Goal: Check status: Check status

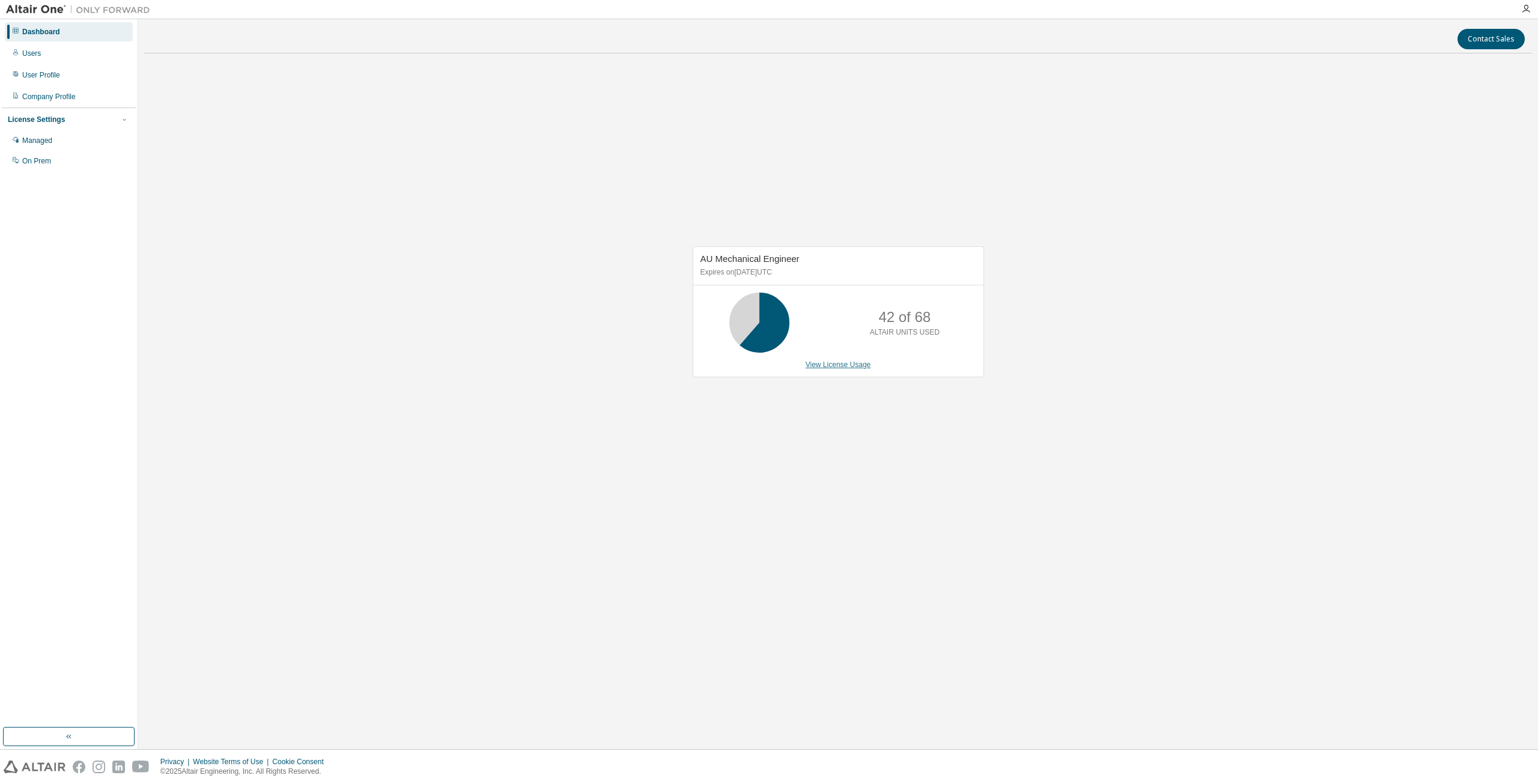
click at [853, 366] on link "View License Usage" at bounding box center [838, 364] width 65 height 8
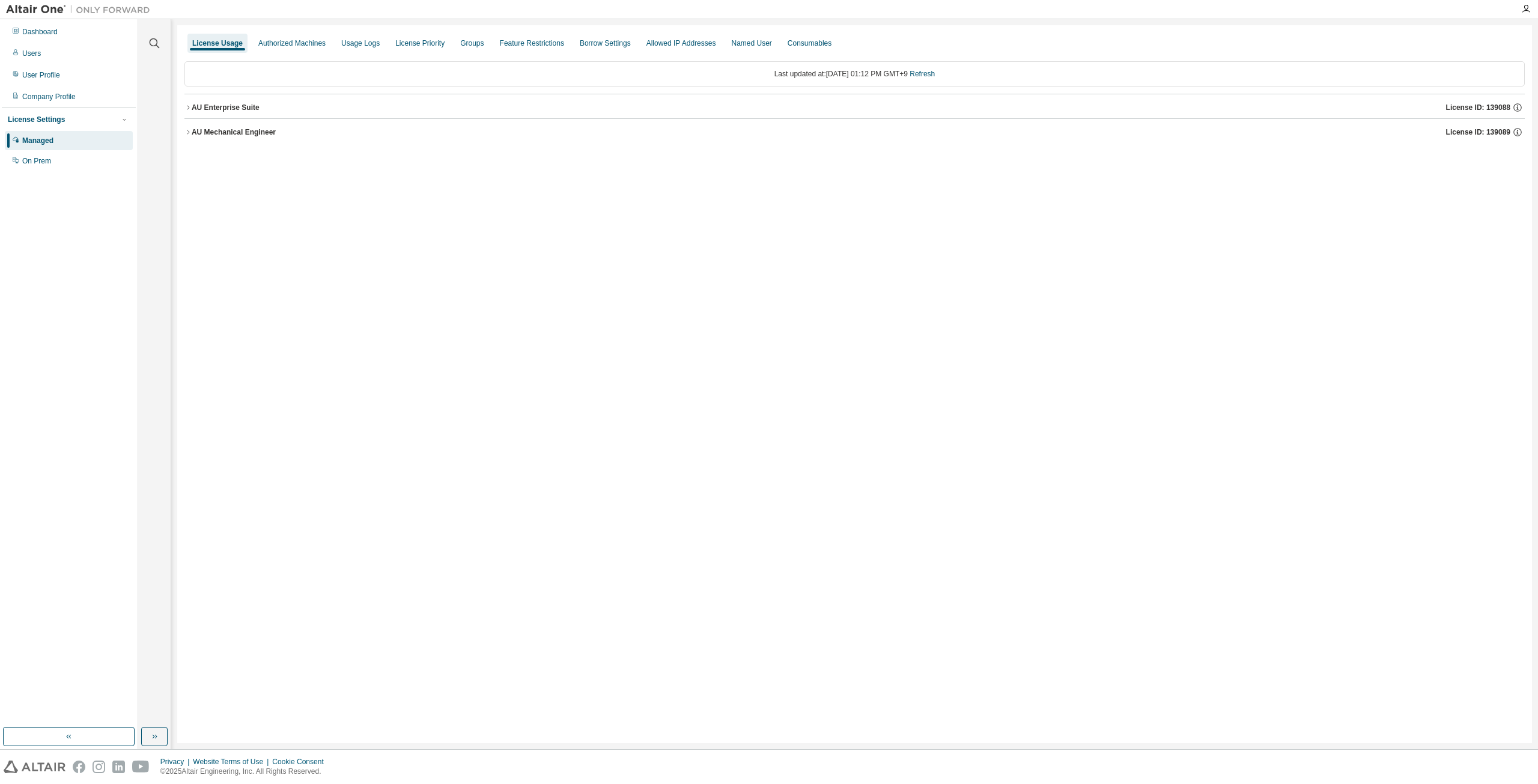
click at [187, 109] on icon "button" at bounding box center [188, 107] width 8 height 8
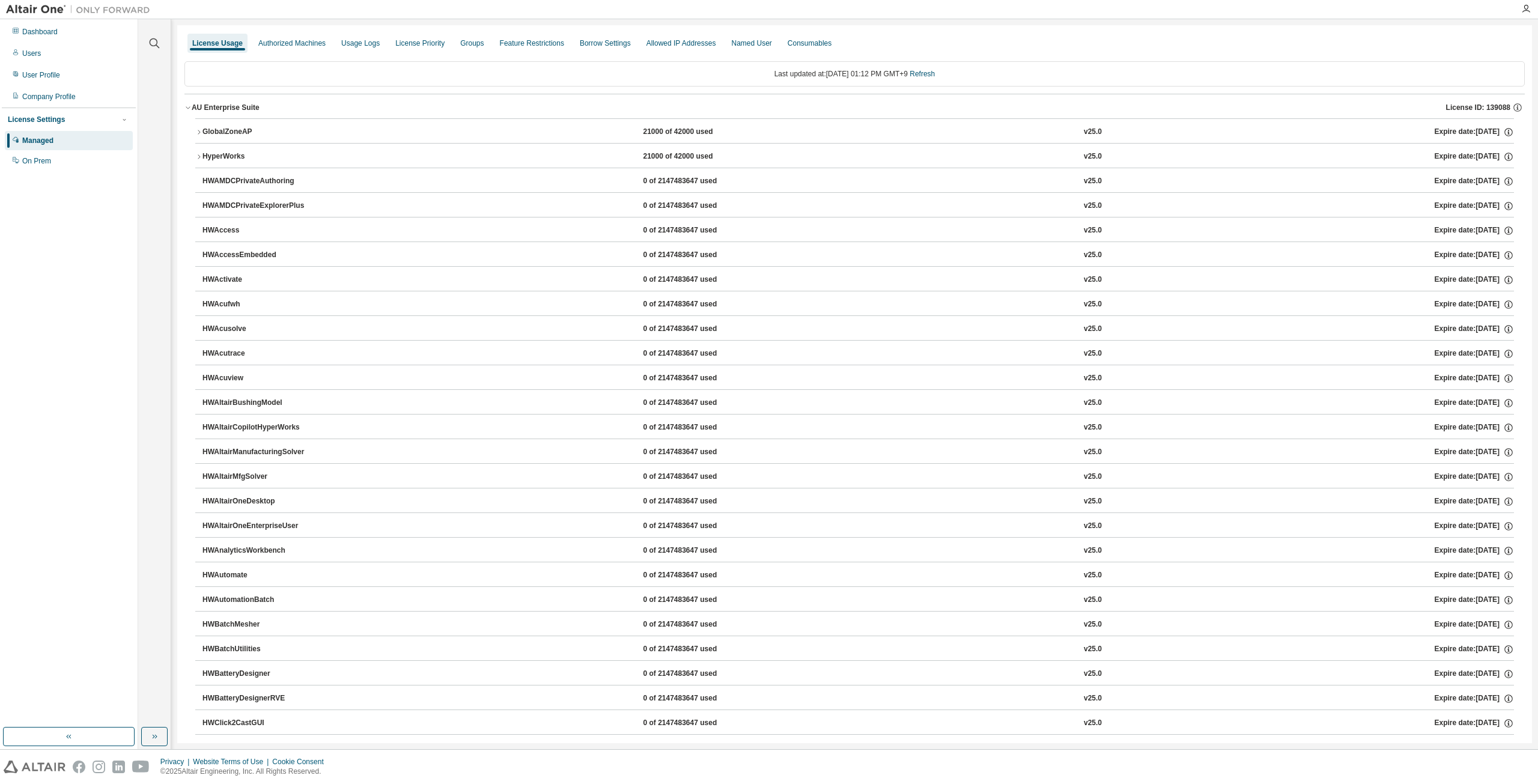
click at [187, 109] on icon "button" at bounding box center [188, 107] width 8 height 8
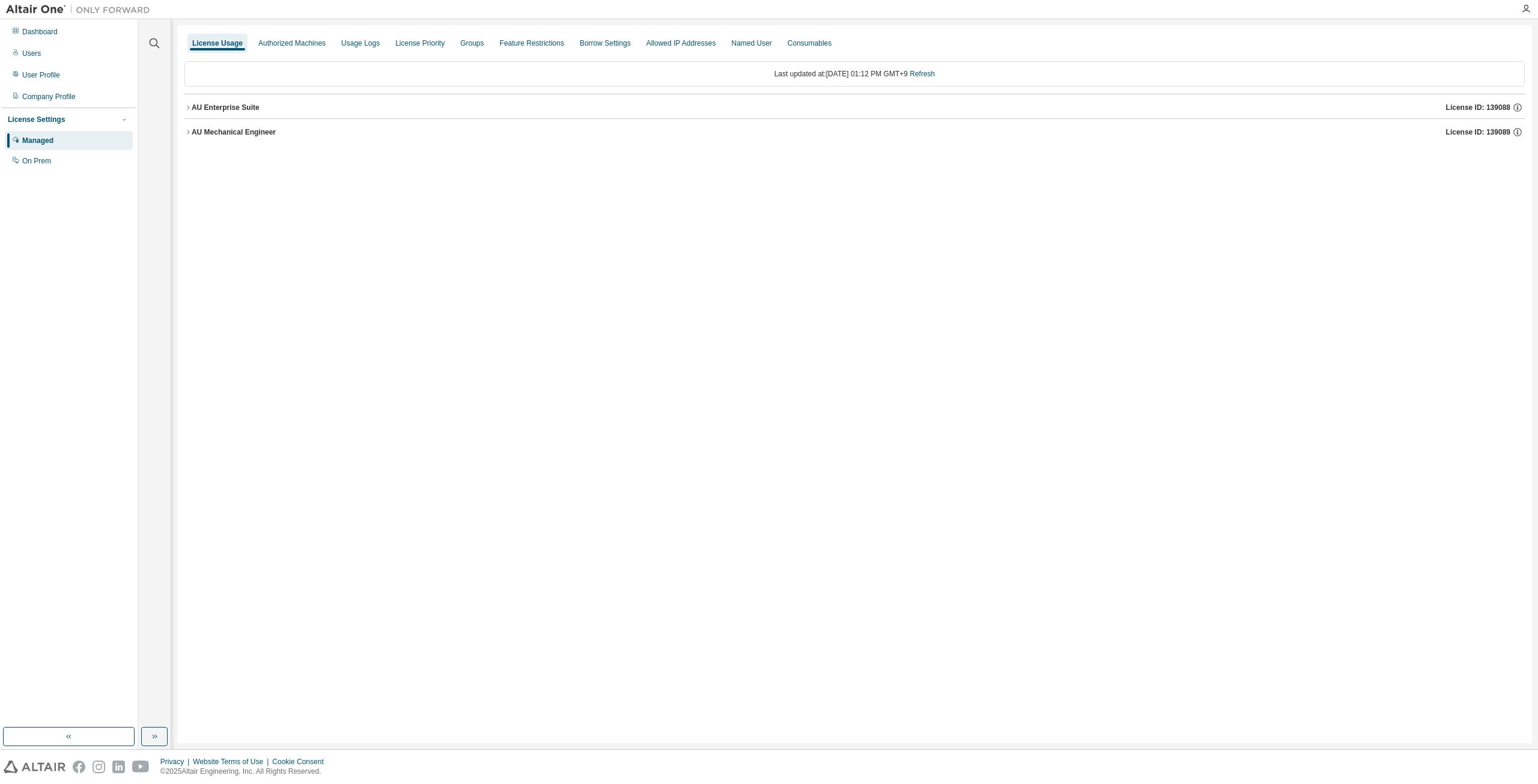
click at [189, 134] on icon "button" at bounding box center [188, 132] width 8 height 8
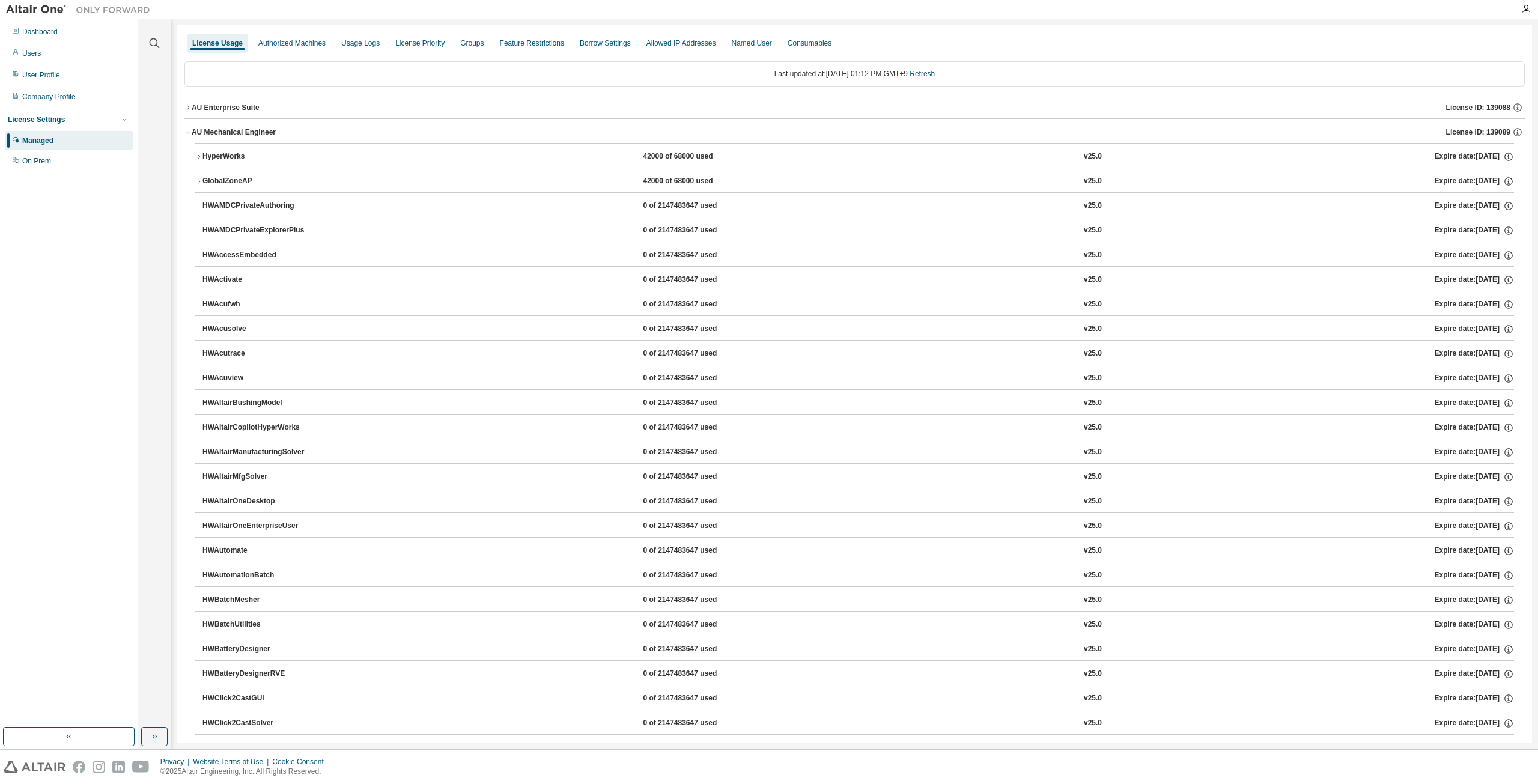
click at [185, 109] on icon "button" at bounding box center [188, 107] width 8 height 8
